Goal: Participate in discussion: Engage in conversation with other users on a specific topic

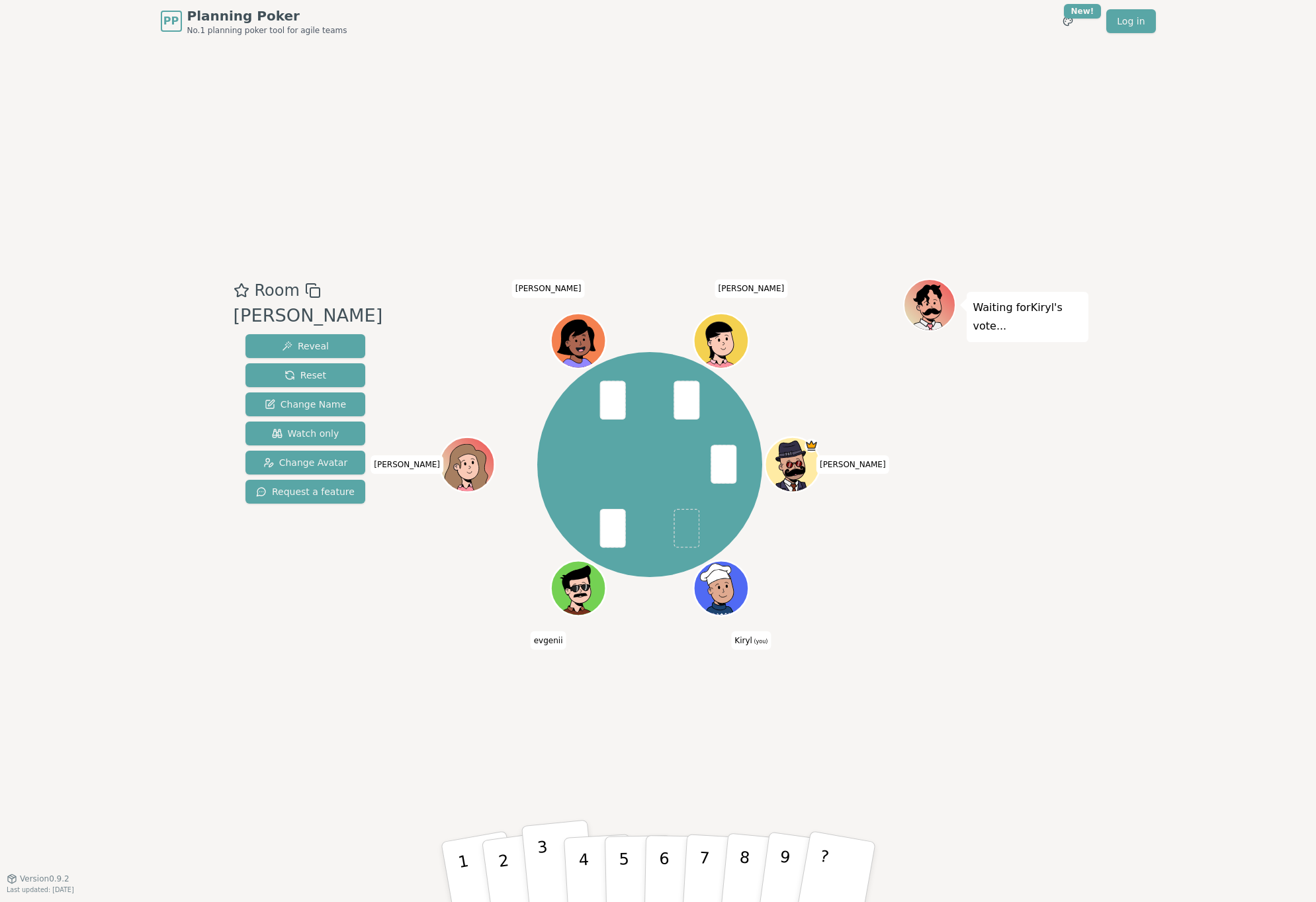
click at [543, 862] on button "3" at bounding box center [559, 873] width 75 height 105
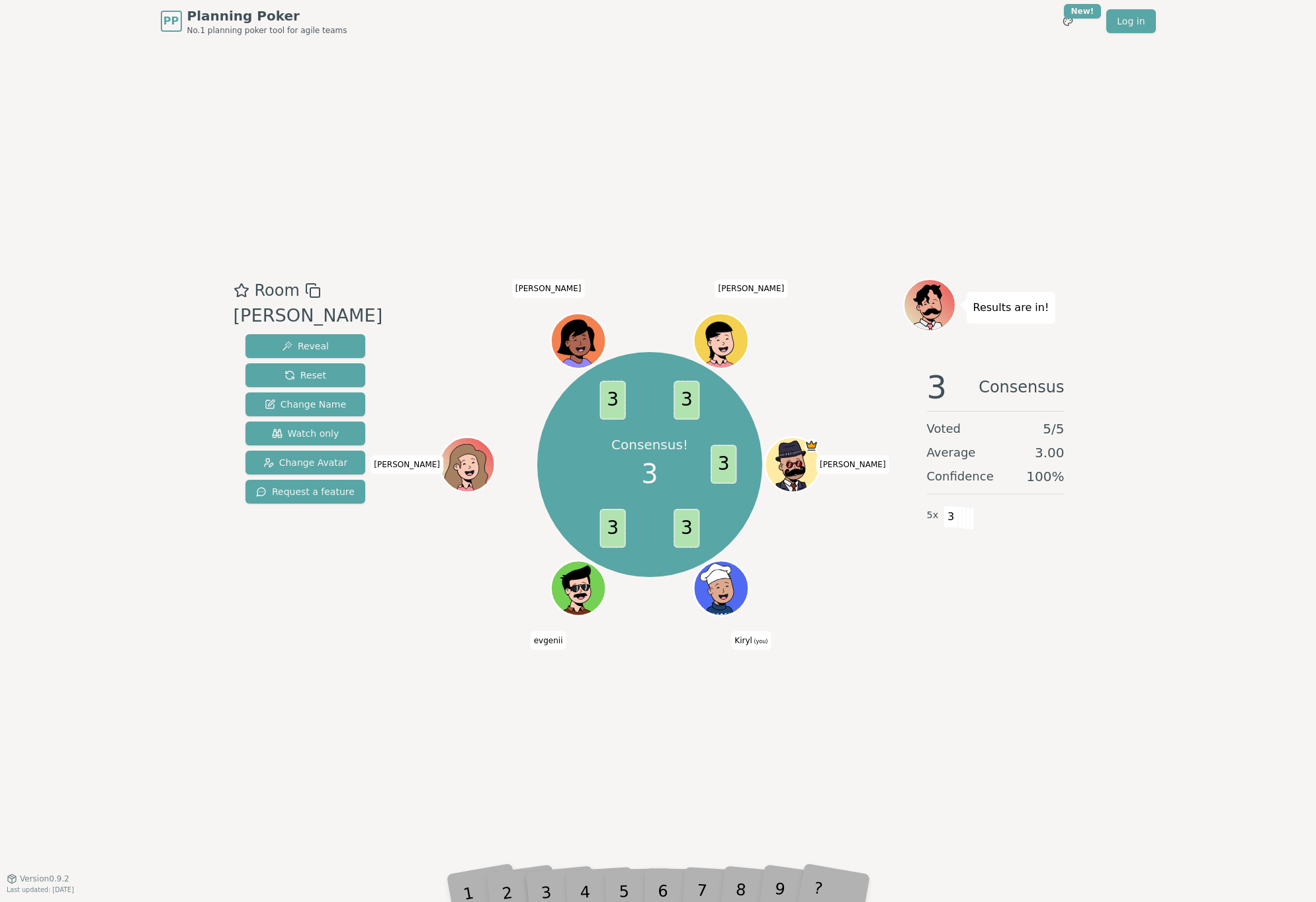
click at [909, 662] on div "Room [PERSON_NAME] Reveal Reset Change Name Watch only Change Avatar Request a …" at bounding box center [658, 460] width 860 height 836
click at [902, 649] on div "Room [PERSON_NAME] Reveal Reset Change Name Watch only Change Avatar Request a …" at bounding box center [658, 460] width 860 height 836
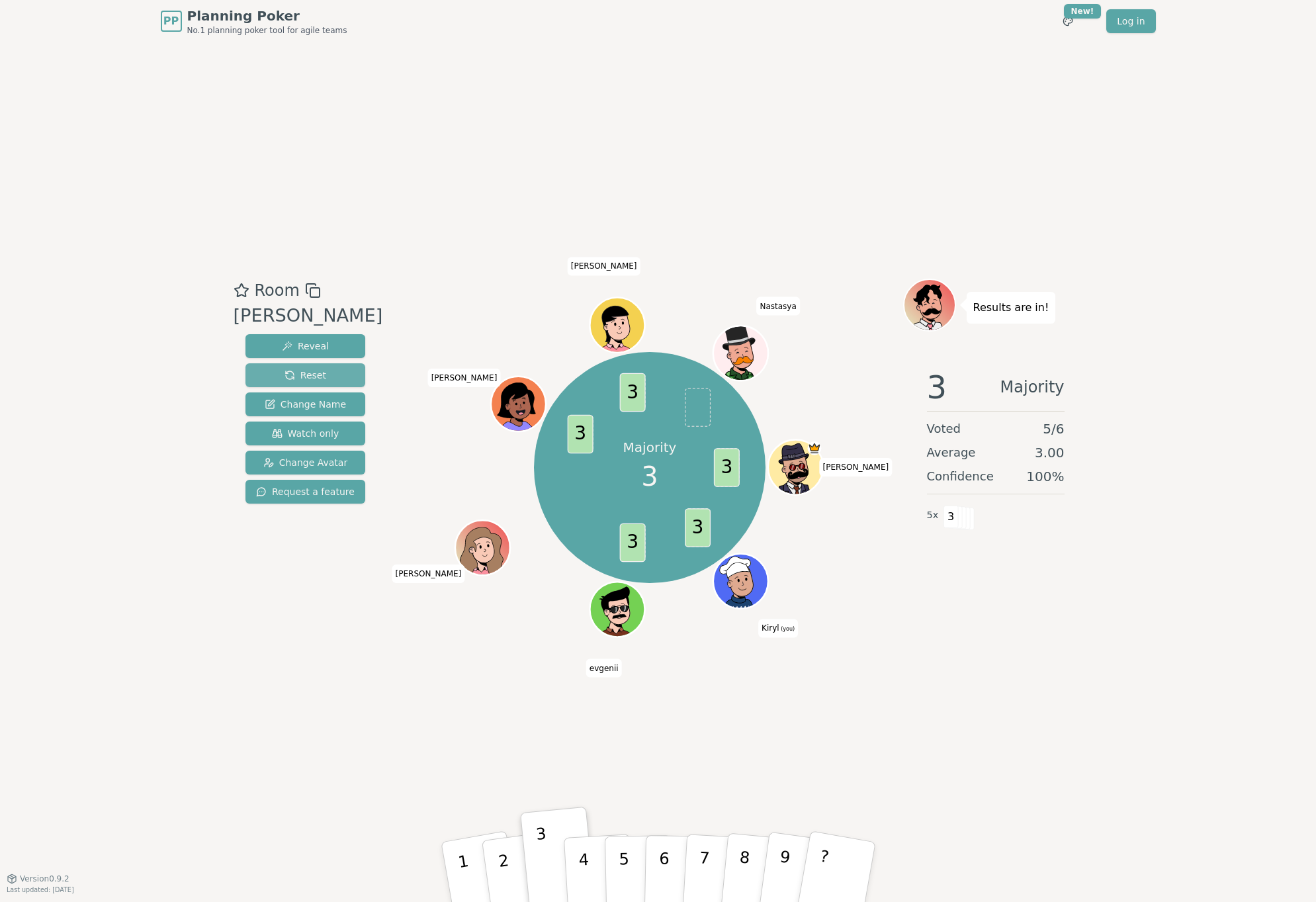
click at [292, 370] on span "Reset" at bounding box center [305, 376] width 41 height 13
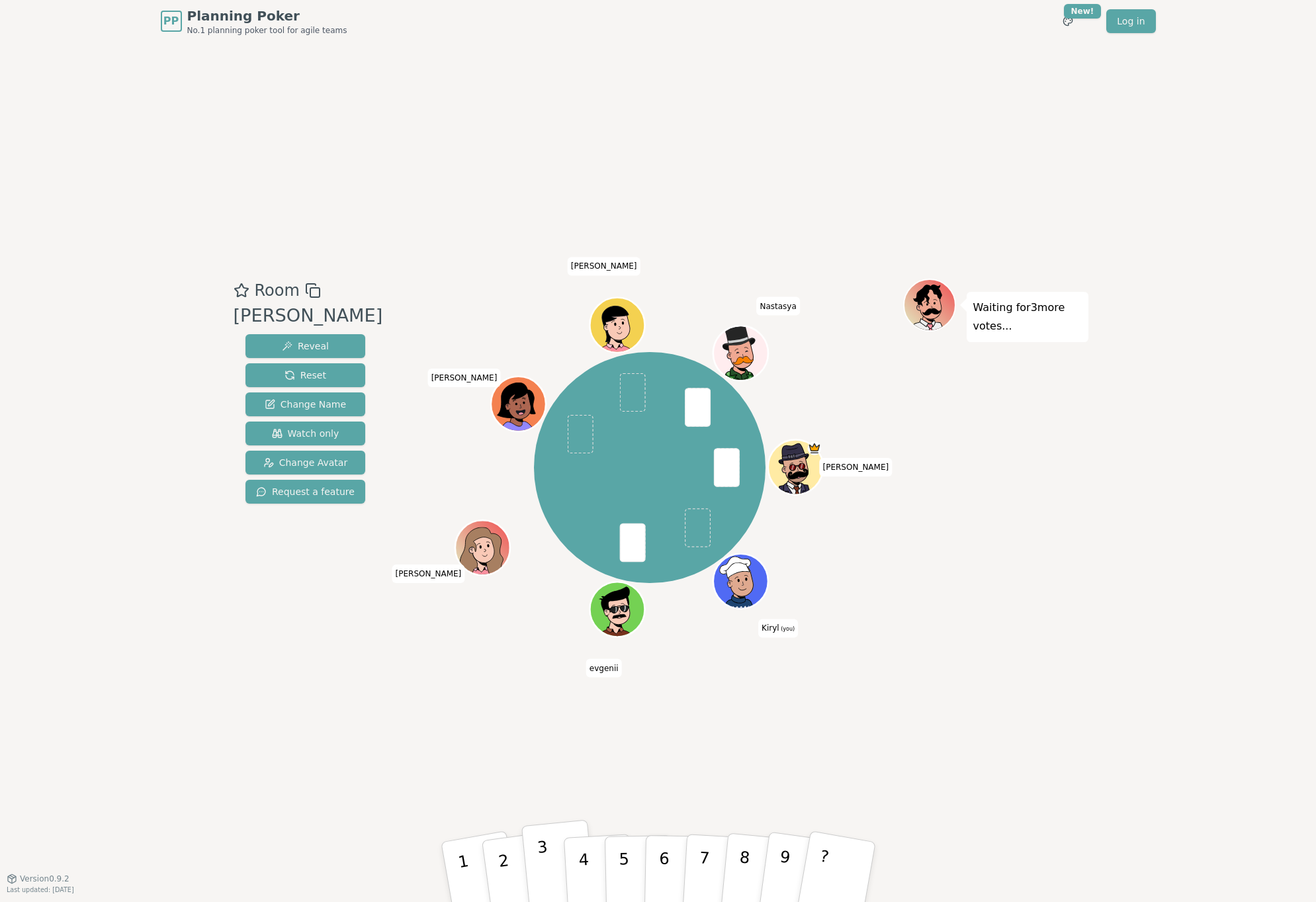
click at [542, 850] on p "3" at bounding box center [544, 873] width 17 height 72
click at [868, 711] on div "Room [PERSON_NAME] Reveal Reset Change Name Watch only Change Avatar Request a …" at bounding box center [658, 460] width 860 height 836
click at [875, 694] on div "Room [PERSON_NAME] Reveal Reset Change Name Watch only Change Avatar Request a …" at bounding box center [658, 460] width 860 height 836
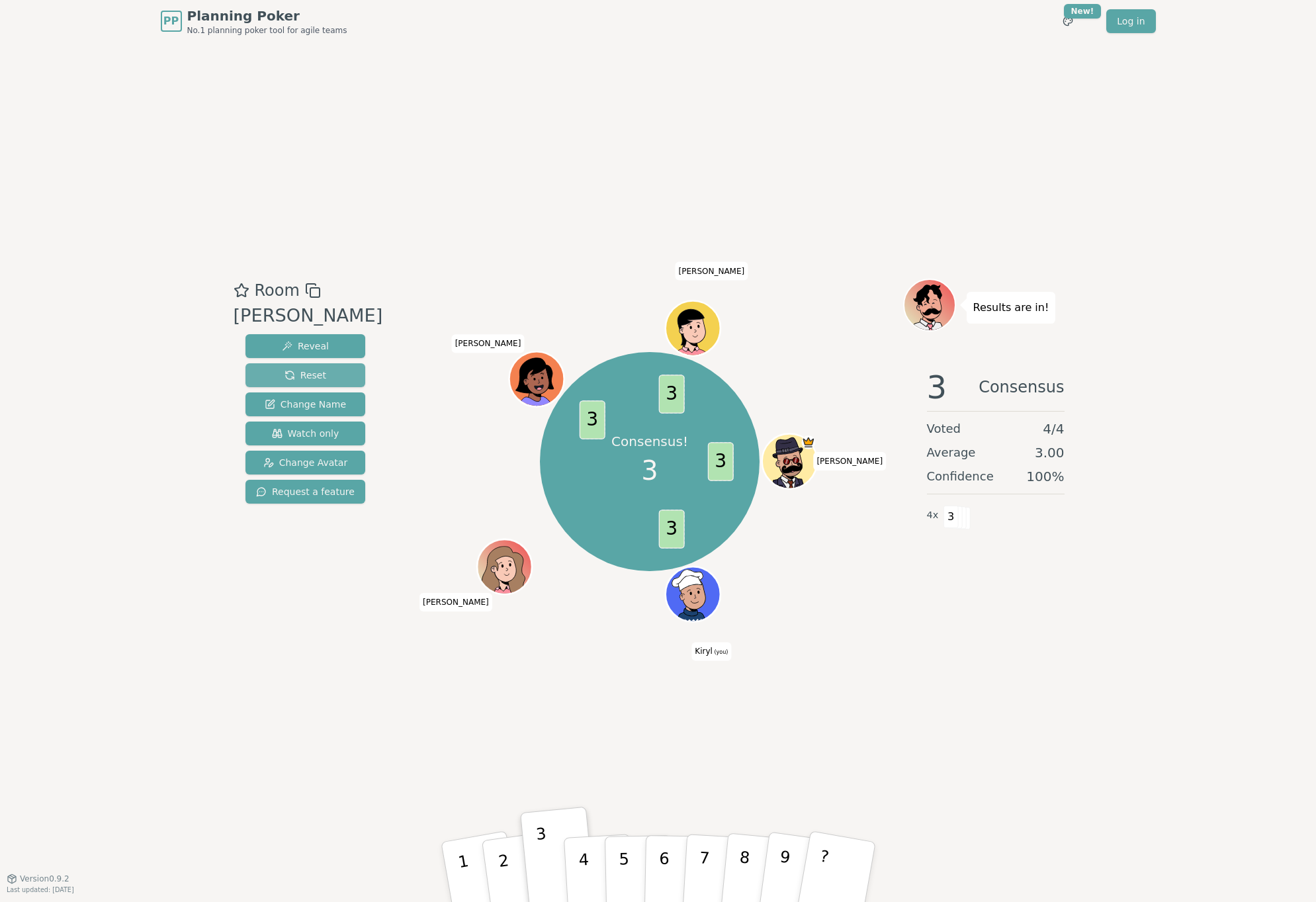
click at [284, 369] on span "Reset" at bounding box center [305, 376] width 41 height 13
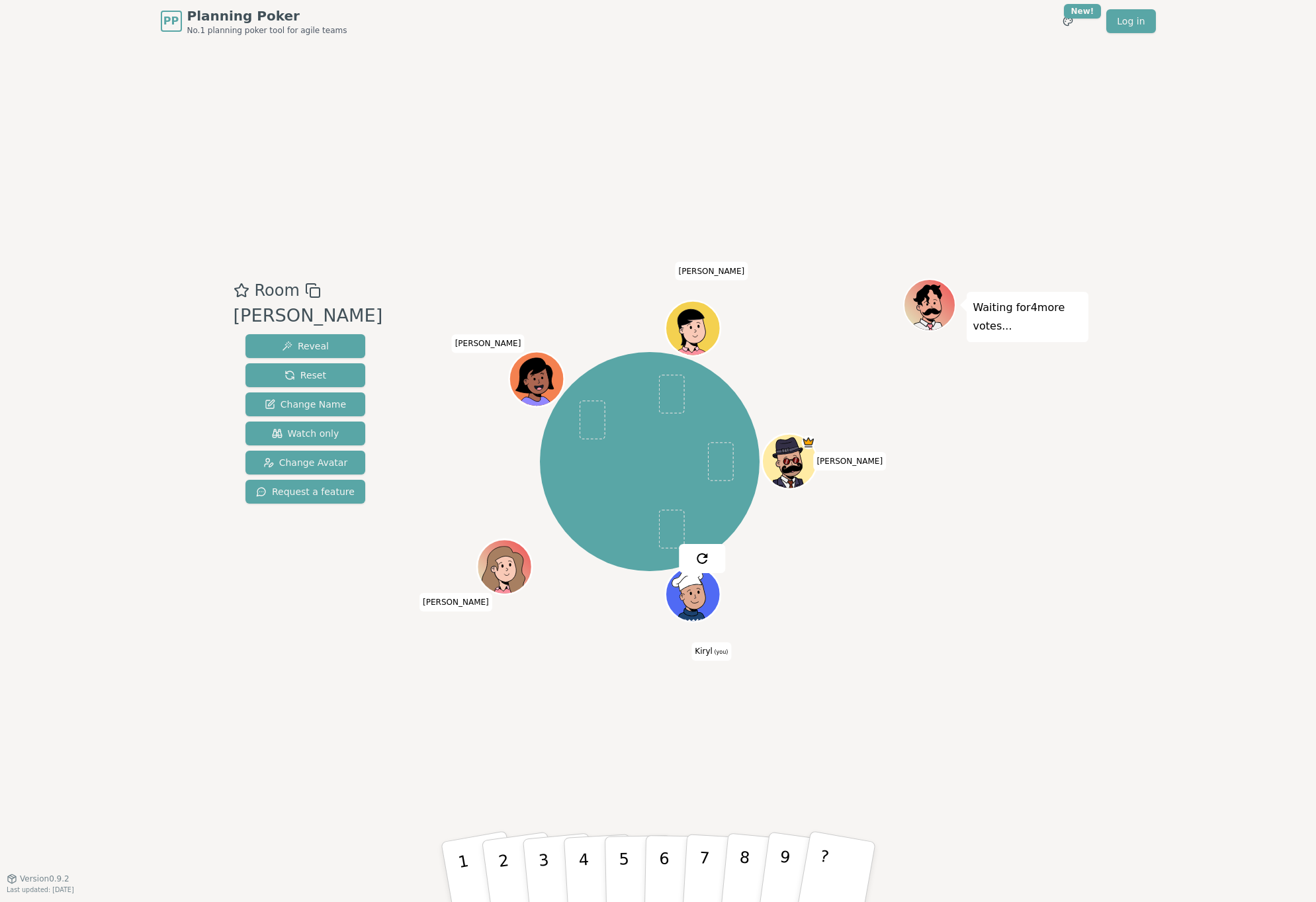
click at [460, 225] on div "Room [PERSON_NAME] Reveal Reset Change Name Watch only Change Avatar Request a …" at bounding box center [658, 460] width 860 height 836
click at [986, 563] on div "Waiting for 4 more votes..." at bounding box center [996, 461] width 185 height 364
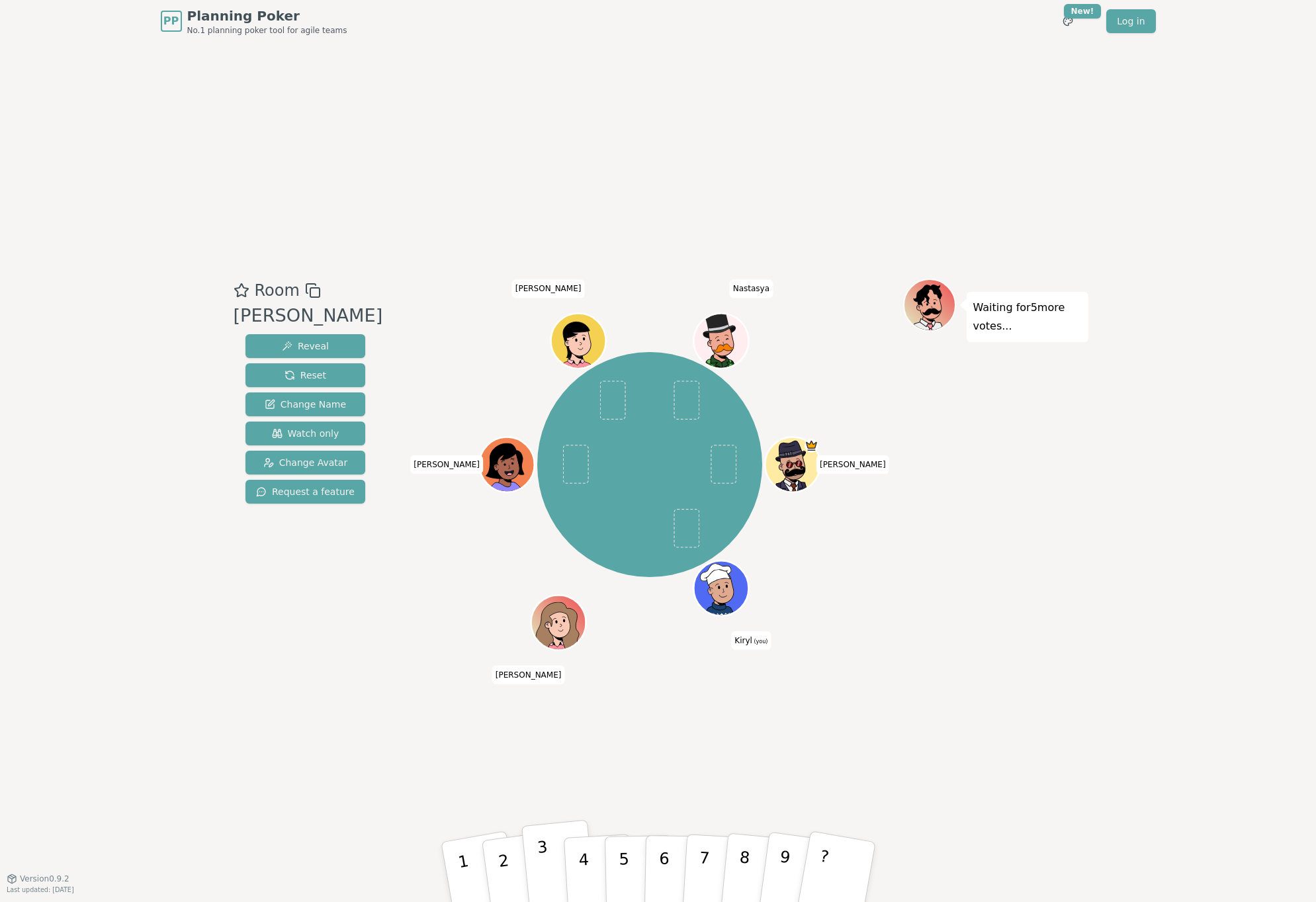
click at [552, 882] on button "3" at bounding box center [559, 873] width 75 height 105
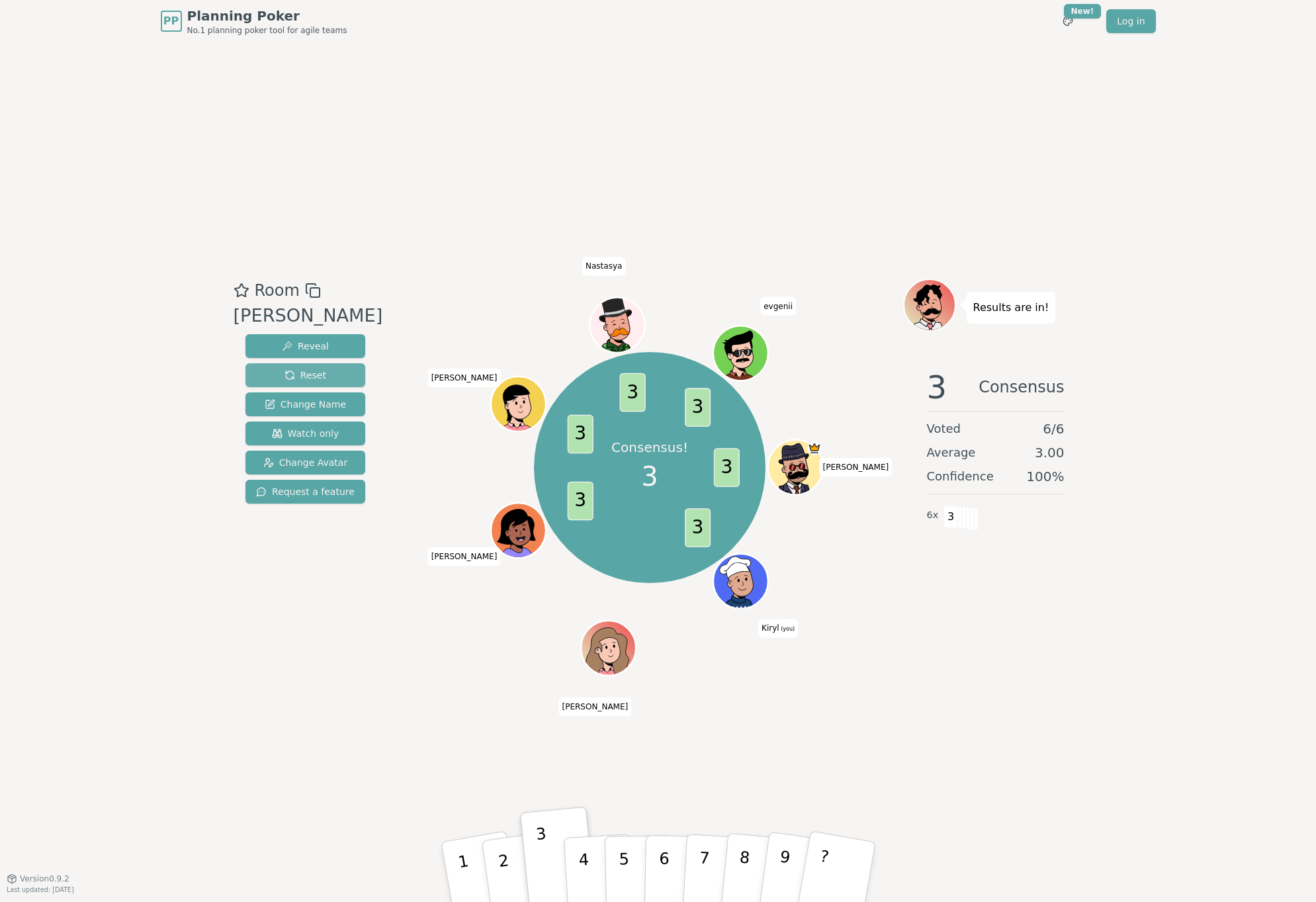
click at [284, 376] on span "Reset" at bounding box center [305, 376] width 41 height 13
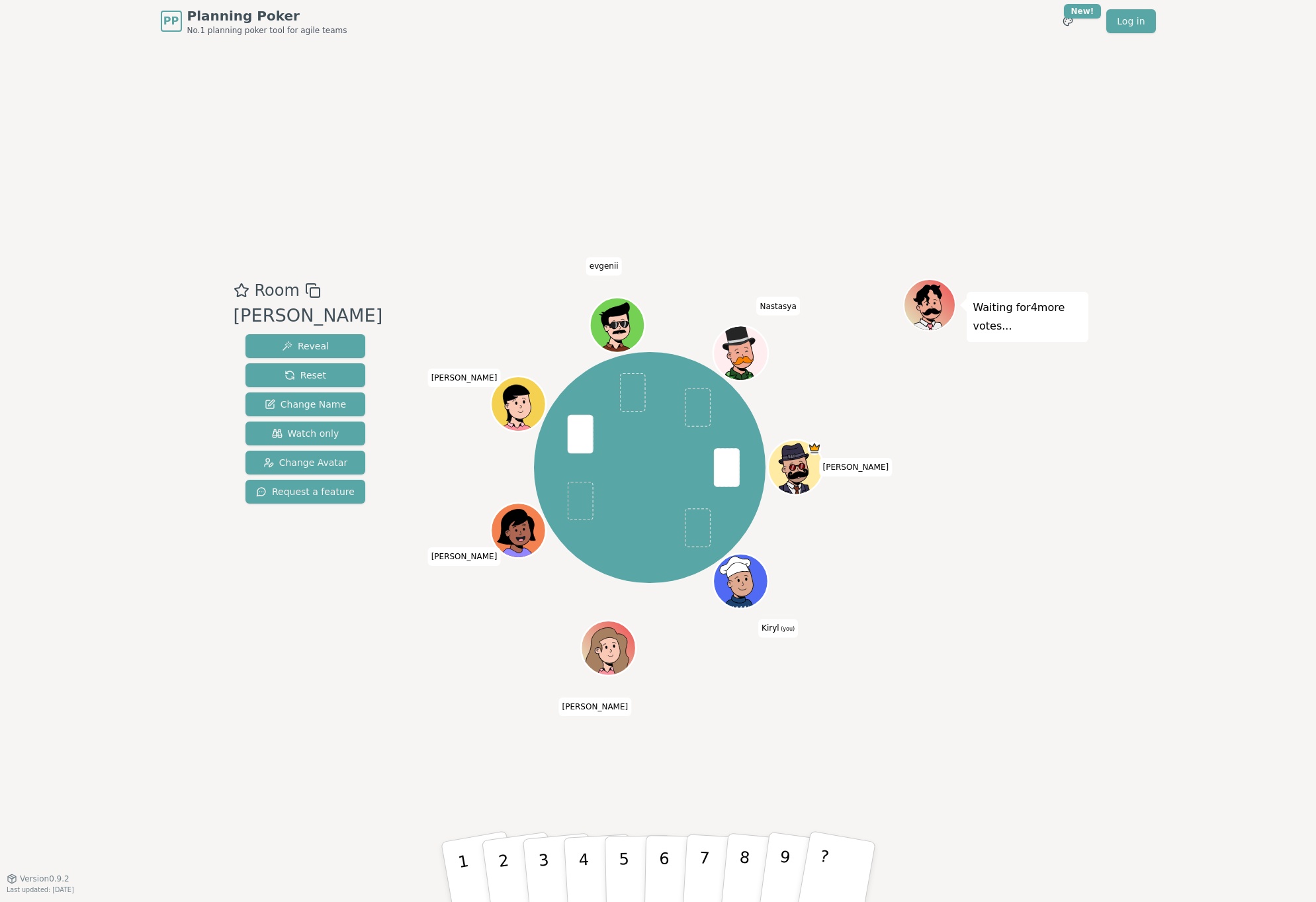
click at [541, 180] on div "Room [PERSON_NAME] Reveal Reset Change Name Watch only Change Avatar Request a …" at bounding box center [658, 460] width 860 height 836
click at [659, 842] on button "6" at bounding box center [678, 872] width 68 height 100
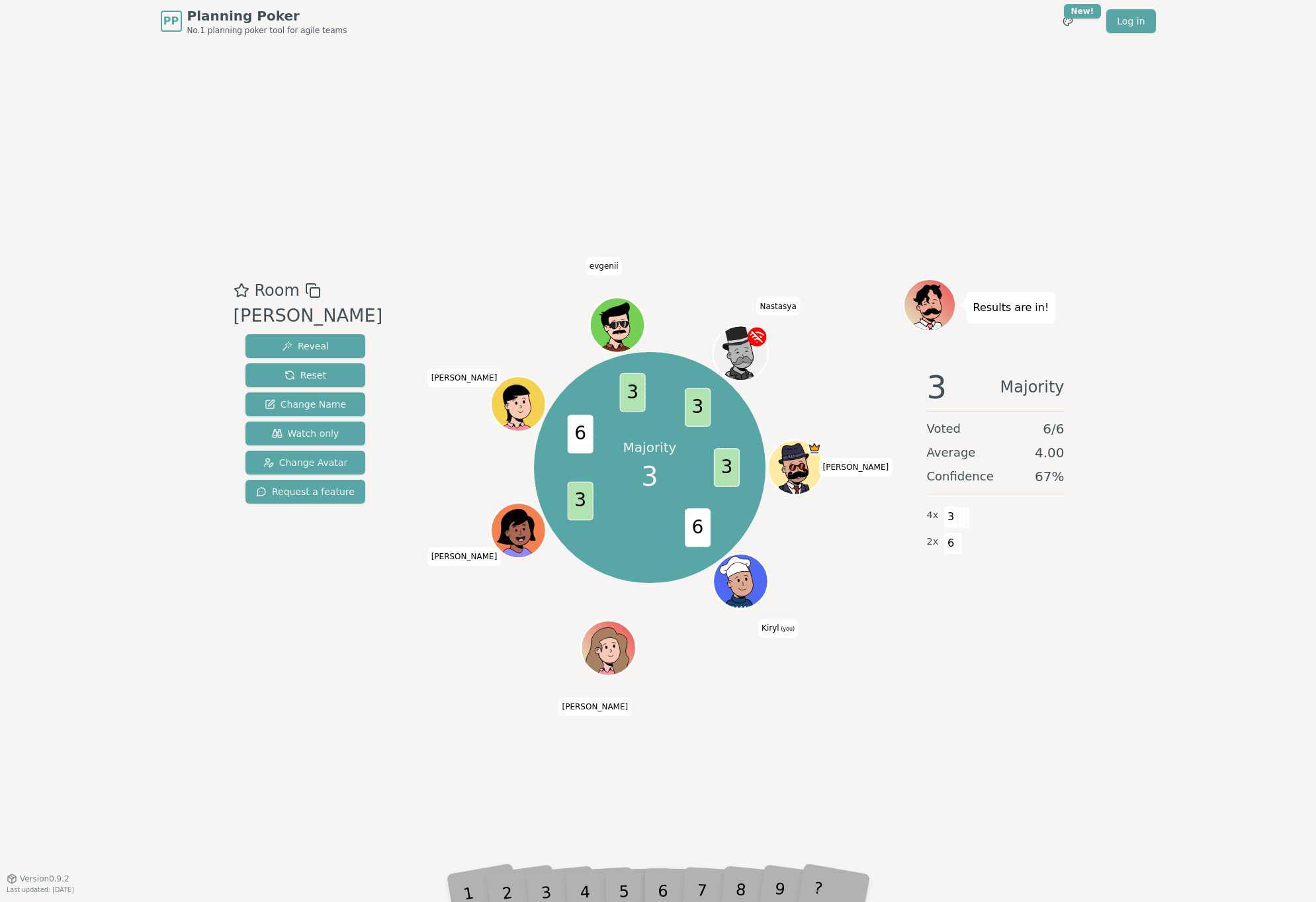
click at [782, 774] on div "Room [PERSON_NAME] Reveal Reset Change Name Watch only Change Avatar Request a …" at bounding box center [658, 460] width 860 height 836
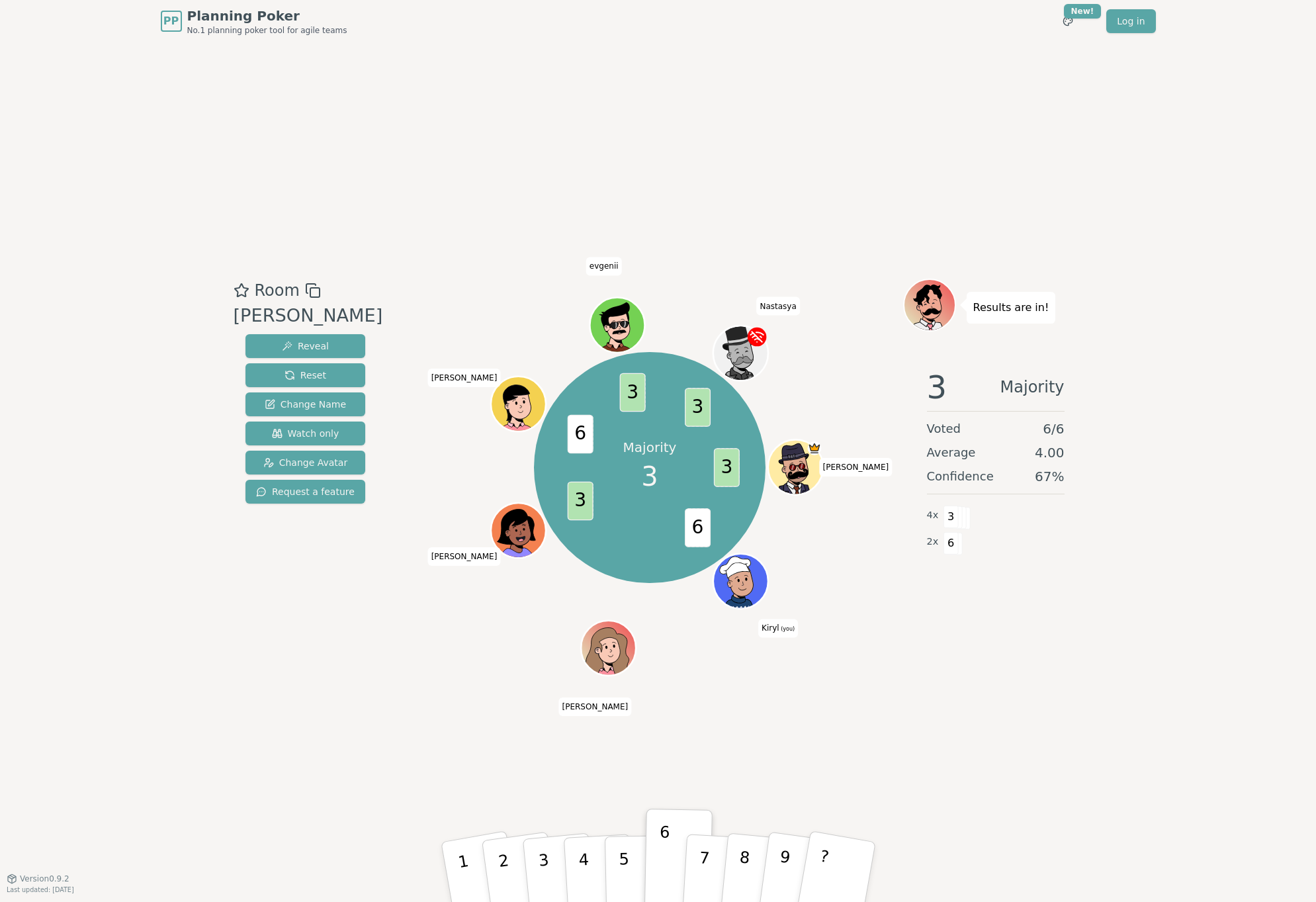
click at [416, 730] on div "Room [PERSON_NAME] Reveal Reset Change Name Watch only Change Avatar Request a …" at bounding box center [658, 460] width 860 height 836
click at [774, 53] on div "Room [PERSON_NAME] Reveal Reset Change Name Watch only Change Avatar Request a …" at bounding box center [658, 460] width 860 height 836
click at [548, 857] on button "3" at bounding box center [559, 873] width 75 height 105
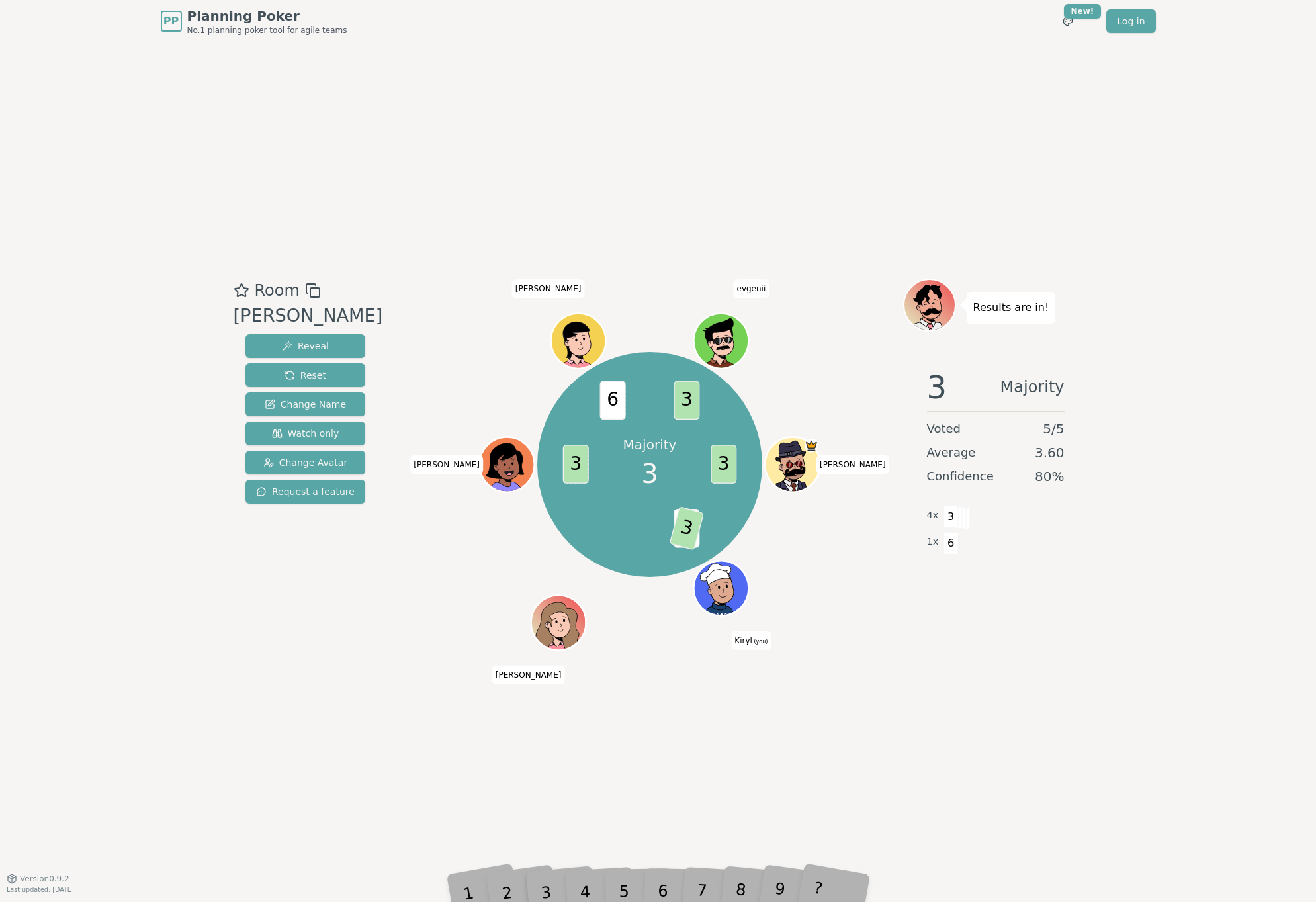
click at [236, 674] on div "Room [PERSON_NAME] Reveal Reset Change Name Watch only Change Avatar Request a …" at bounding box center [658, 460] width 860 height 836
click at [229, 656] on div "Room [PERSON_NAME] Reveal Reset Change Name Watch only Change Avatar Request a …" at bounding box center [658, 460] width 860 height 836
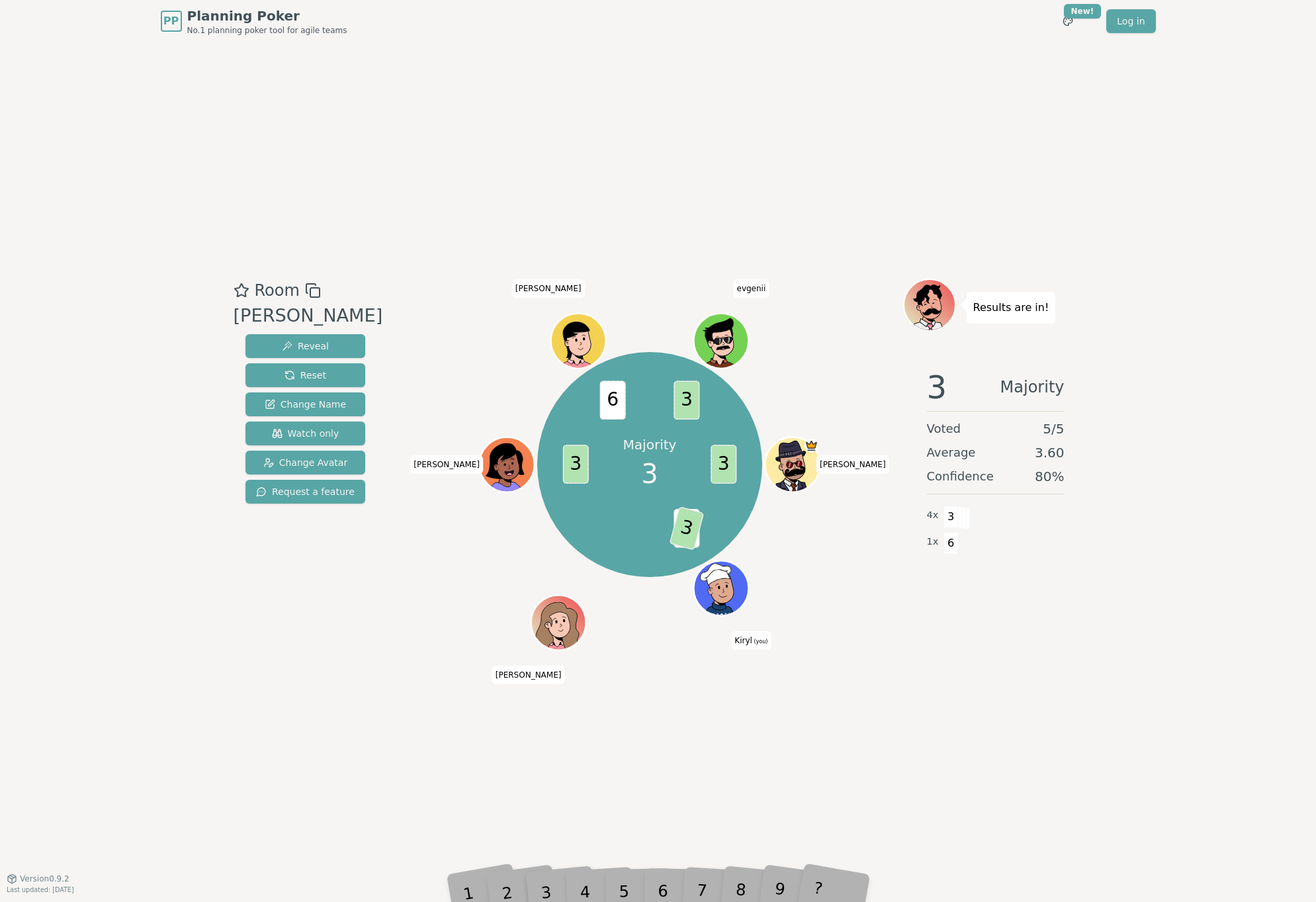
click at [1154, 748] on div "PP Planning Poker No.1 planning poker tool for agile teams Toggle theme New! Lo…" at bounding box center [658, 451] width 1316 height 902
click at [1151, 746] on div "PP Planning Poker No.1 planning poker tool for agile teams Toggle theme New! Lo…" at bounding box center [658, 451] width 1316 height 902
click at [966, 207] on div "Room [PERSON_NAME] Reveal Reset Change Name Watch only Change Avatar Request a …" at bounding box center [658, 460] width 860 height 836
click at [298, 590] on div "Room [PERSON_NAME] Reveal Reset Change Name Watch only Change Avatar Request a …" at bounding box center [306, 461] width 155 height 364
click at [299, 587] on div "Room [PERSON_NAME] Reveal Reset Change Name Watch only Change Avatar Request a …" at bounding box center [306, 461] width 155 height 364
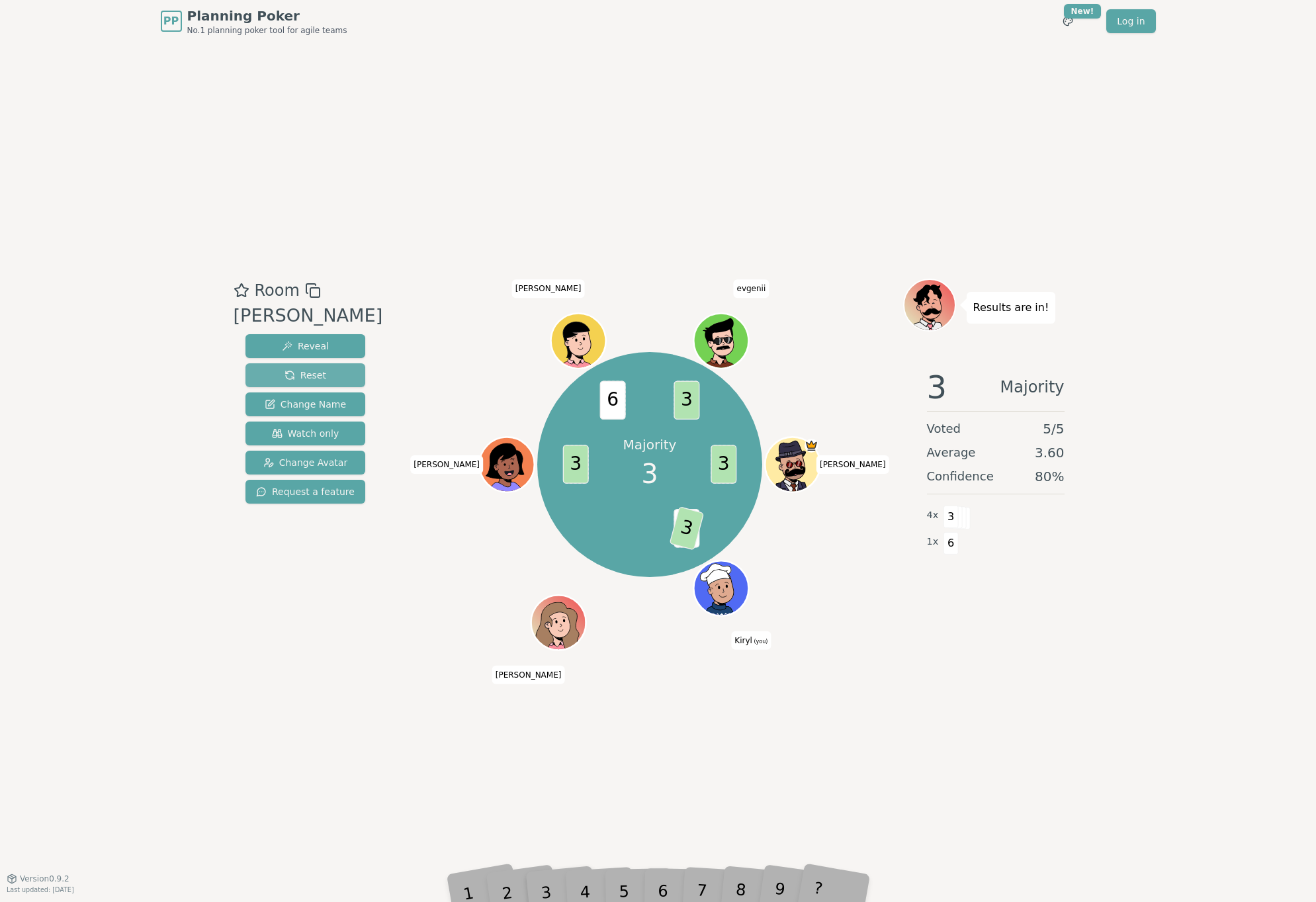
click at [295, 374] on span "Reset" at bounding box center [305, 376] width 41 height 13
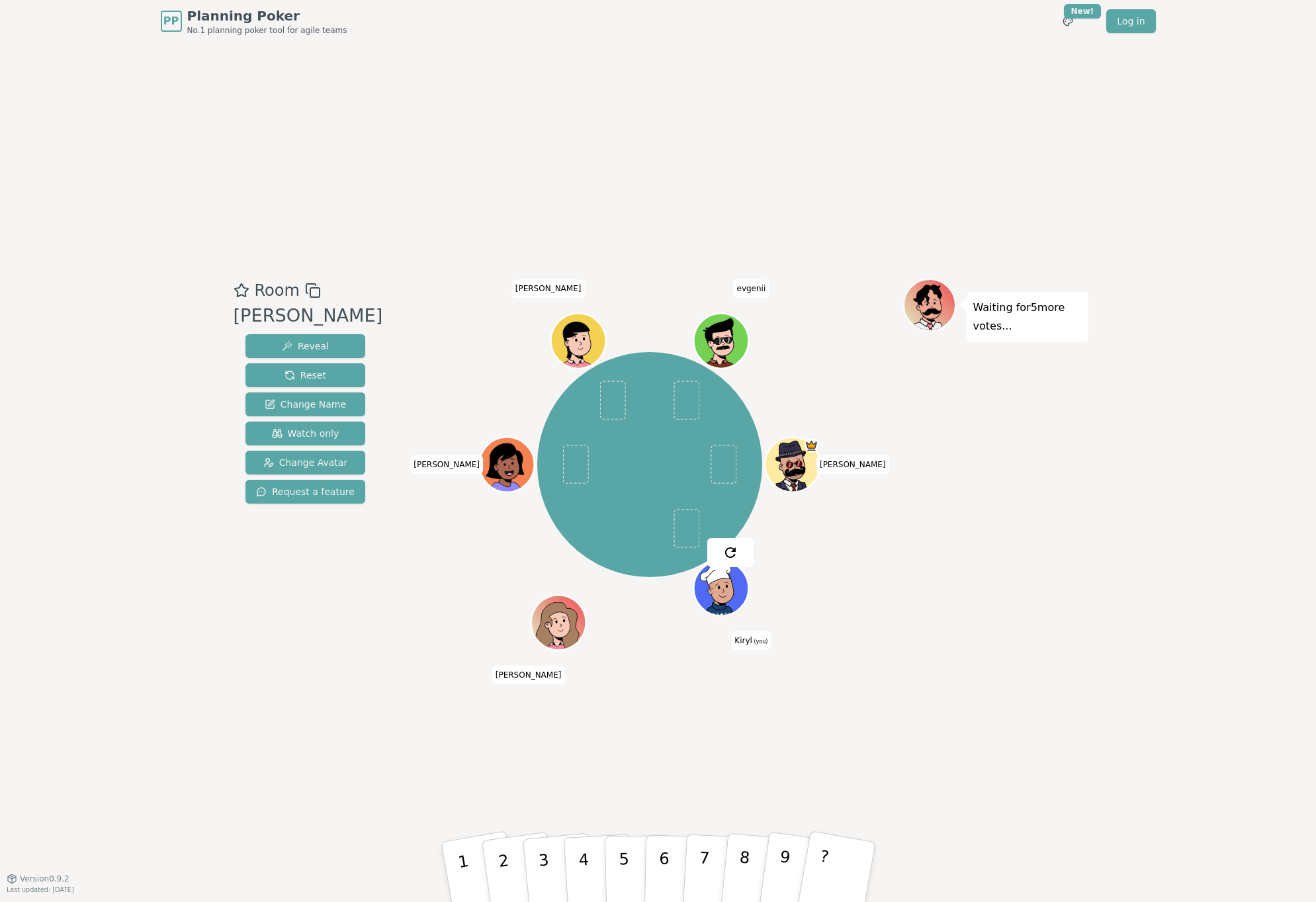
click at [253, 618] on div "Room [PERSON_NAME] Reveal Reset Change Name Watch only Change Avatar Request a …" at bounding box center [306, 461] width 155 height 364
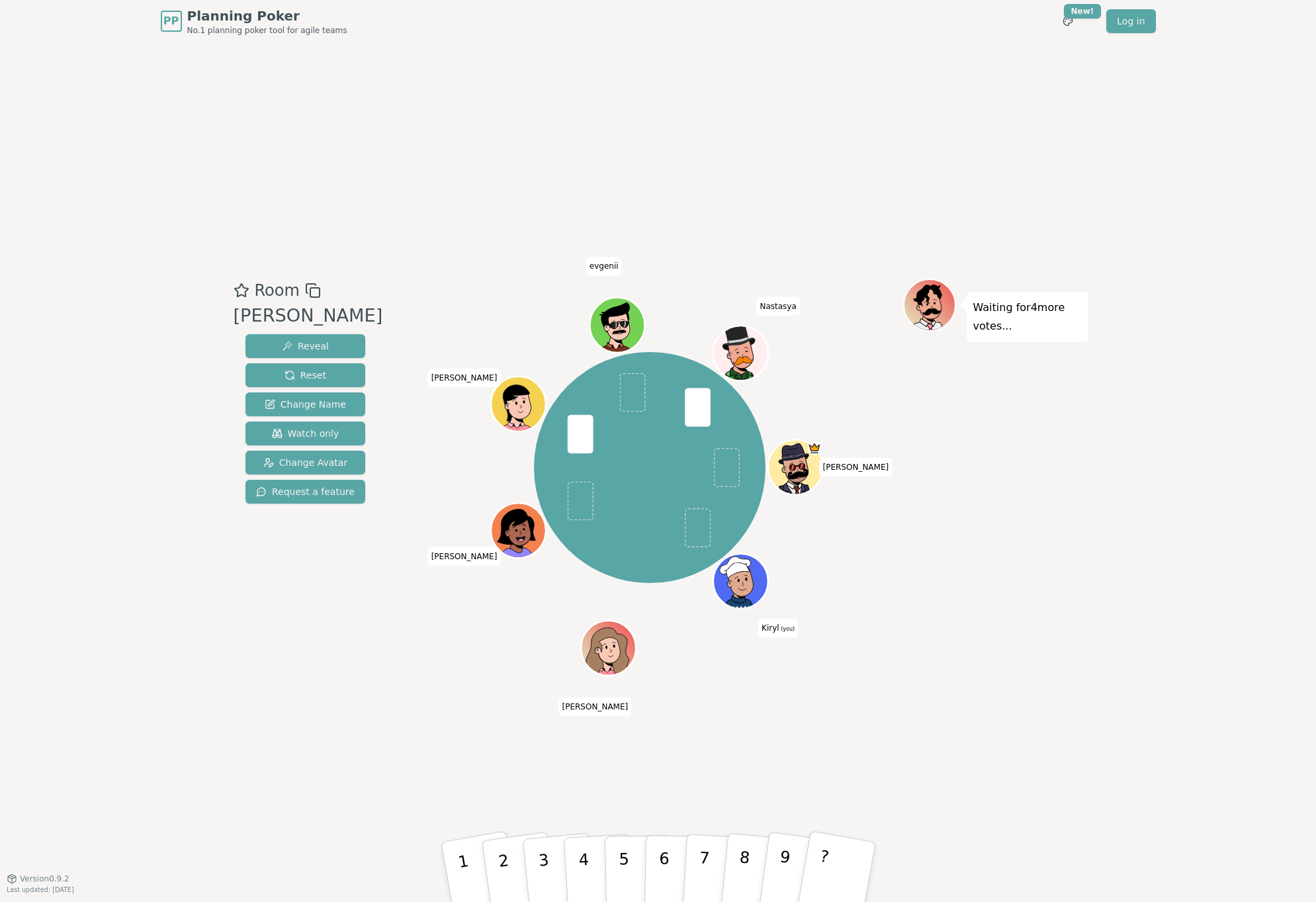
drag, startPoint x: 340, startPoint y: 670, endPoint x: 361, endPoint y: 685, distance: 25.8
click at [341, 670] on div "Room [PERSON_NAME] Reveal Reset Change Name Watch only Change Avatar Request a …" at bounding box center [658, 460] width 860 height 836
click at [538, 849] on p "3" at bounding box center [544, 873] width 17 height 72
click at [477, 762] on div "Room [PERSON_NAME] Reveal Reset Change Name Watch only Change Avatar Request a …" at bounding box center [658, 460] width 860 height 836
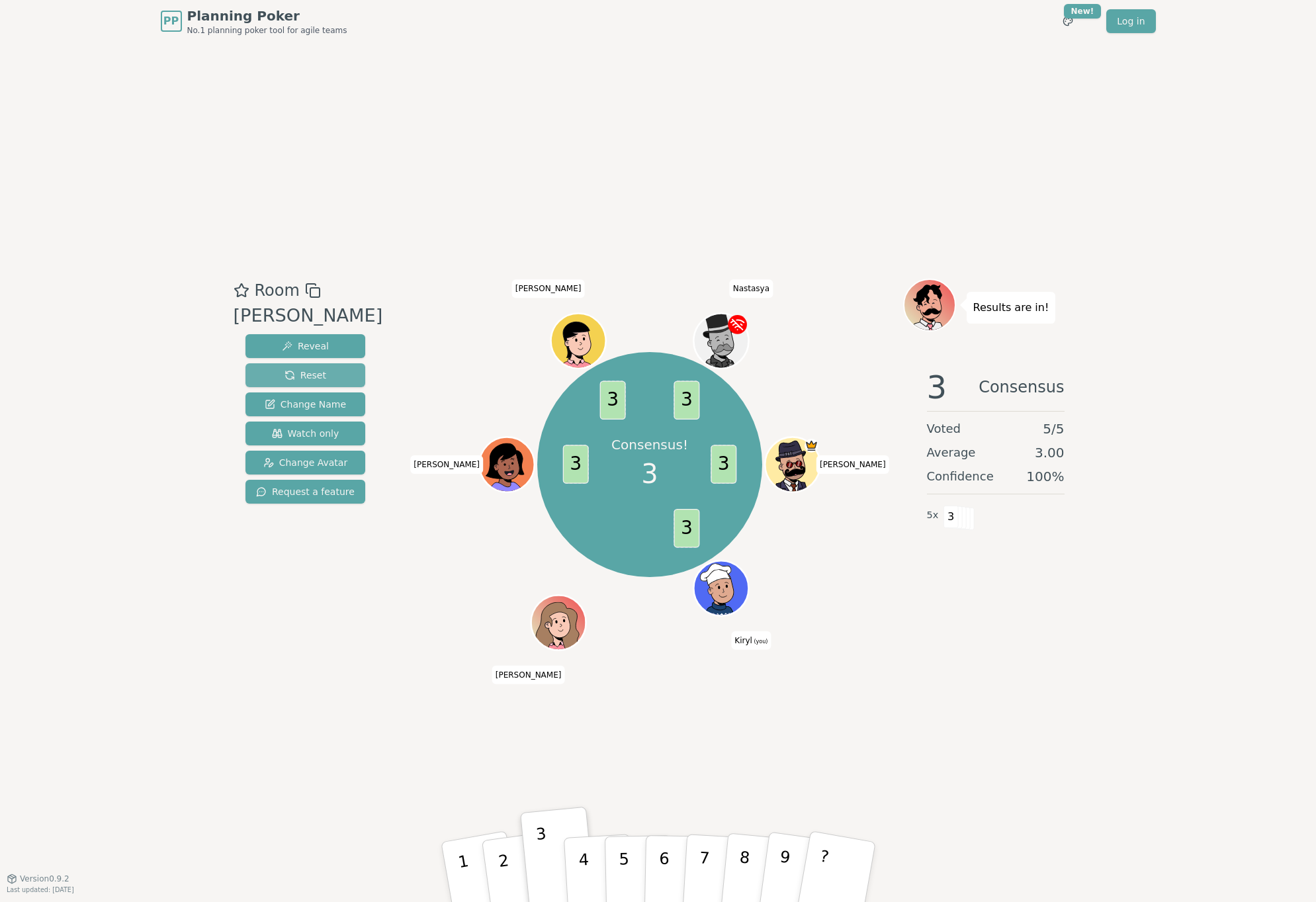
click at [288, 375] on span "Reset" at bounding box center [305, 376] width 41 height 13
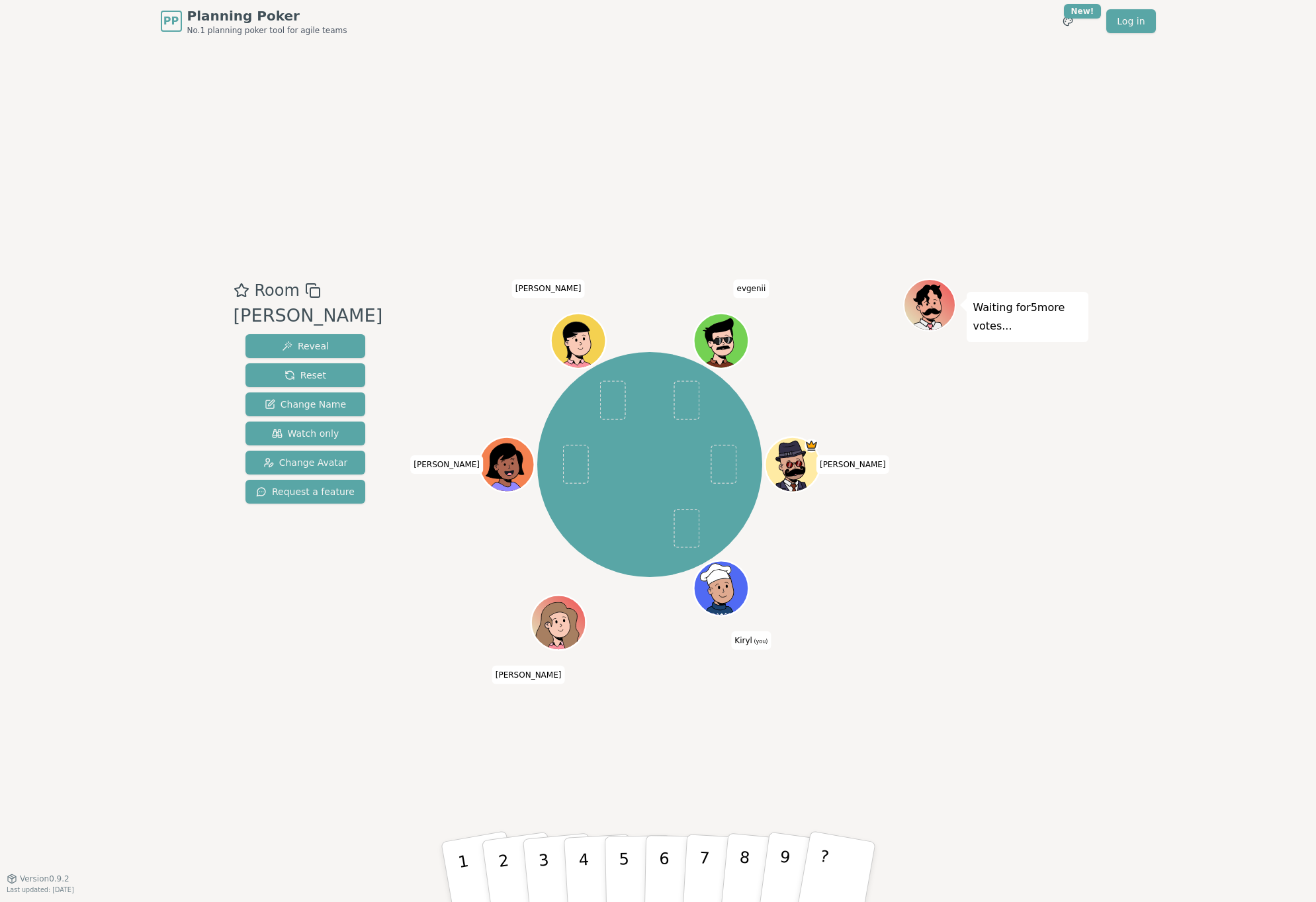
click at [717, 99] on div "Room [PERSON_NAME] Reveal Reset Change Name Watch only Change Avatar Request a …" at bounding box center [658, 460] width 860 height 836
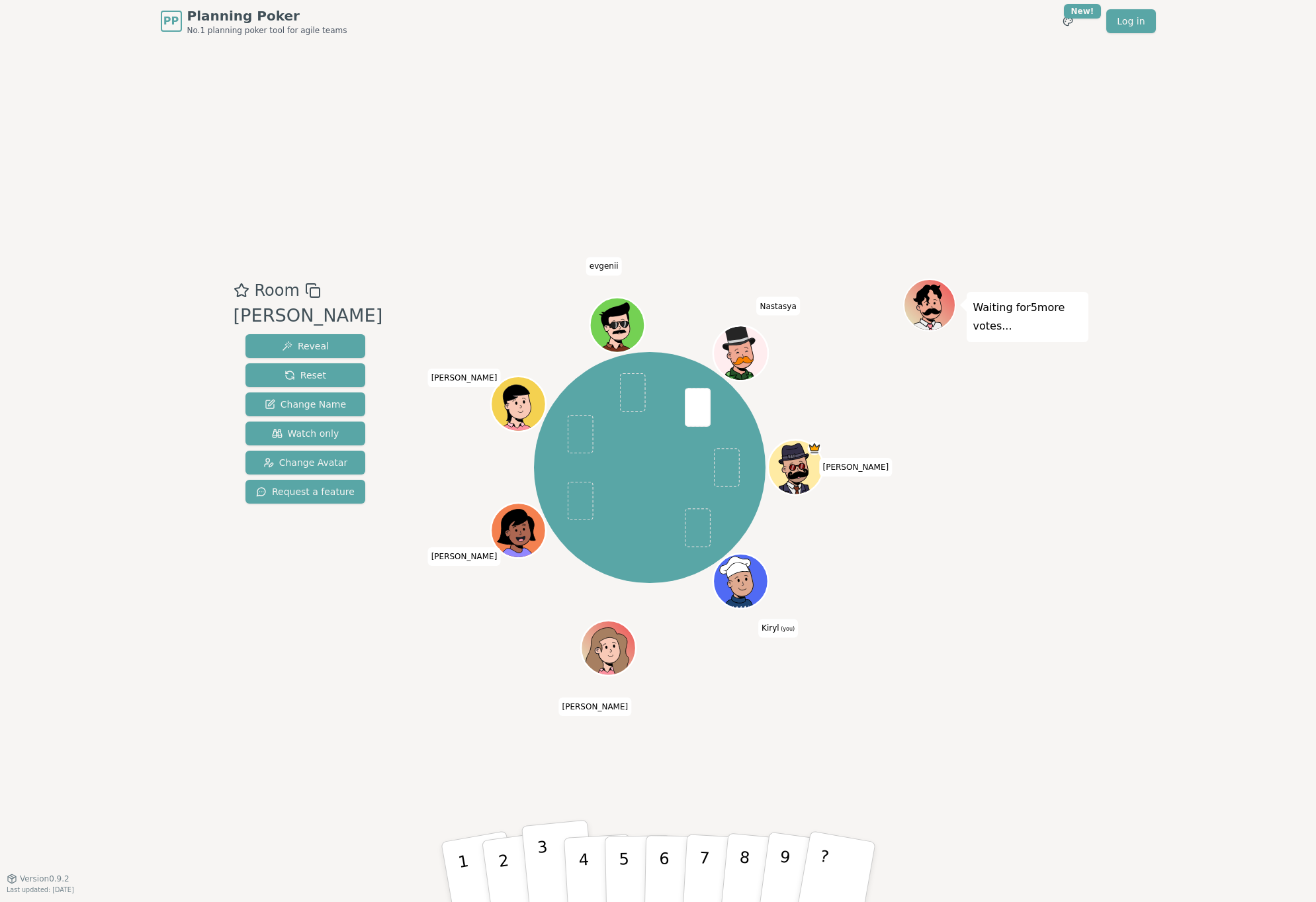
click at [548, 857] on button "3" at bounding box center [559, 873] width 75 height 105
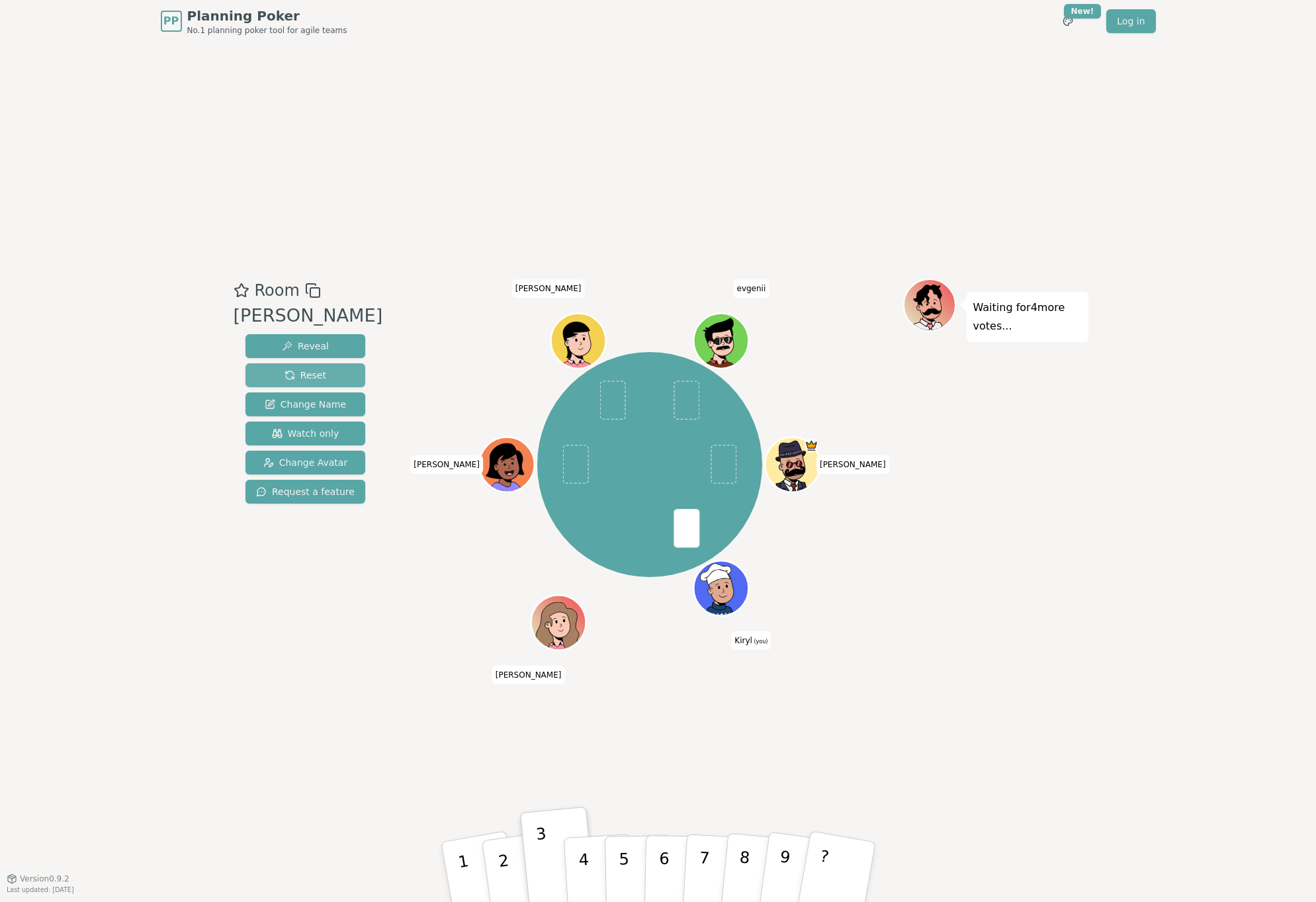
click at [284, 374] on span "Reset" at bounding box center [305, 376] width 41 height 13
click at [549, 855] on button "3" at bounding box center [559, 873] width 75 height 105
click at [1117, 454] on div "PP Planning Poker No.1 planning poker tool for agile teams Toggle theme New! Lo…" at bounding box center [658, 451] width 1316 height 902
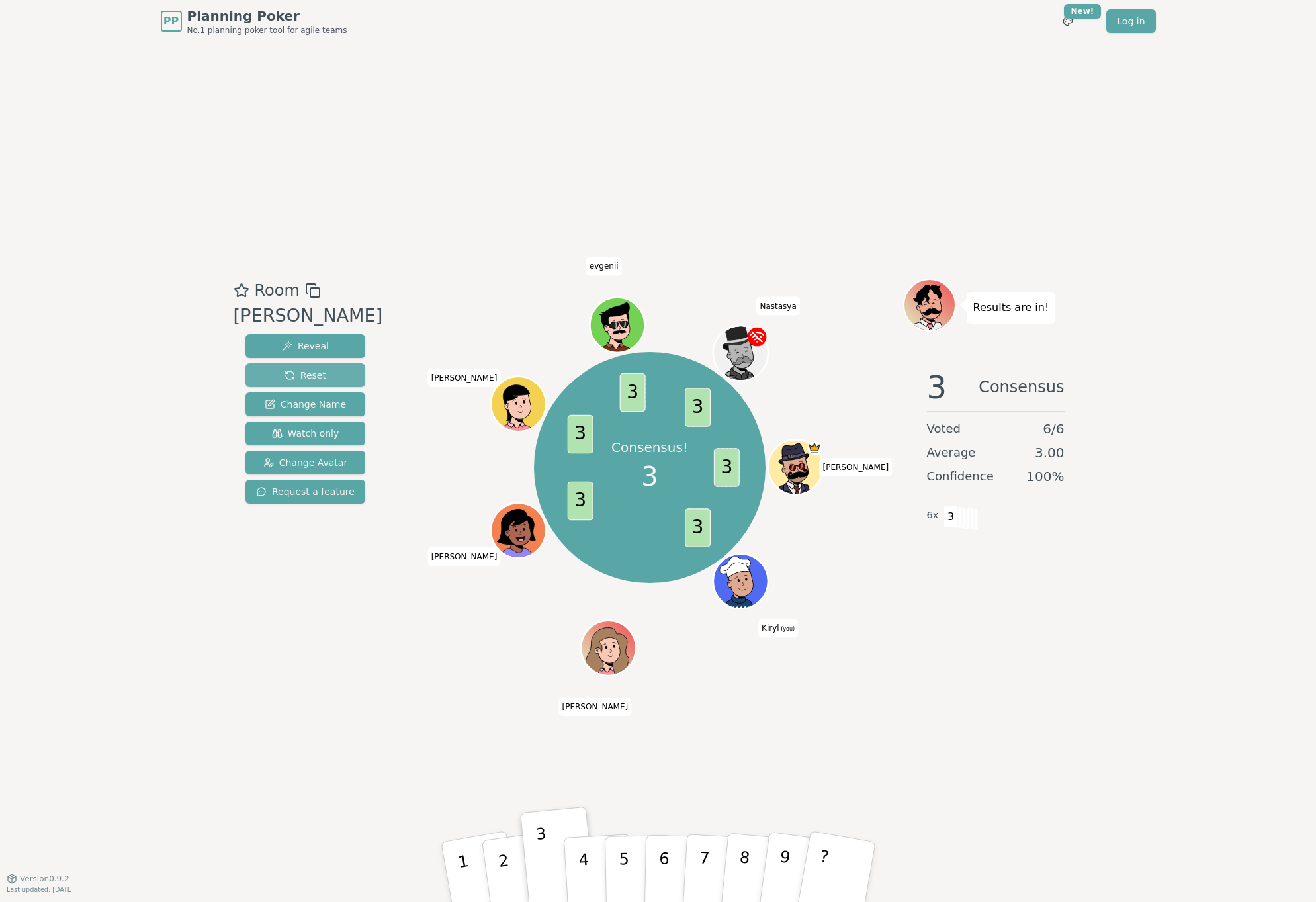
click at [312, 381] on button "Reset" at bounding box center [306, 376] width 120 height 24
